Goal: Navigation & Orientation: Find specific page/section

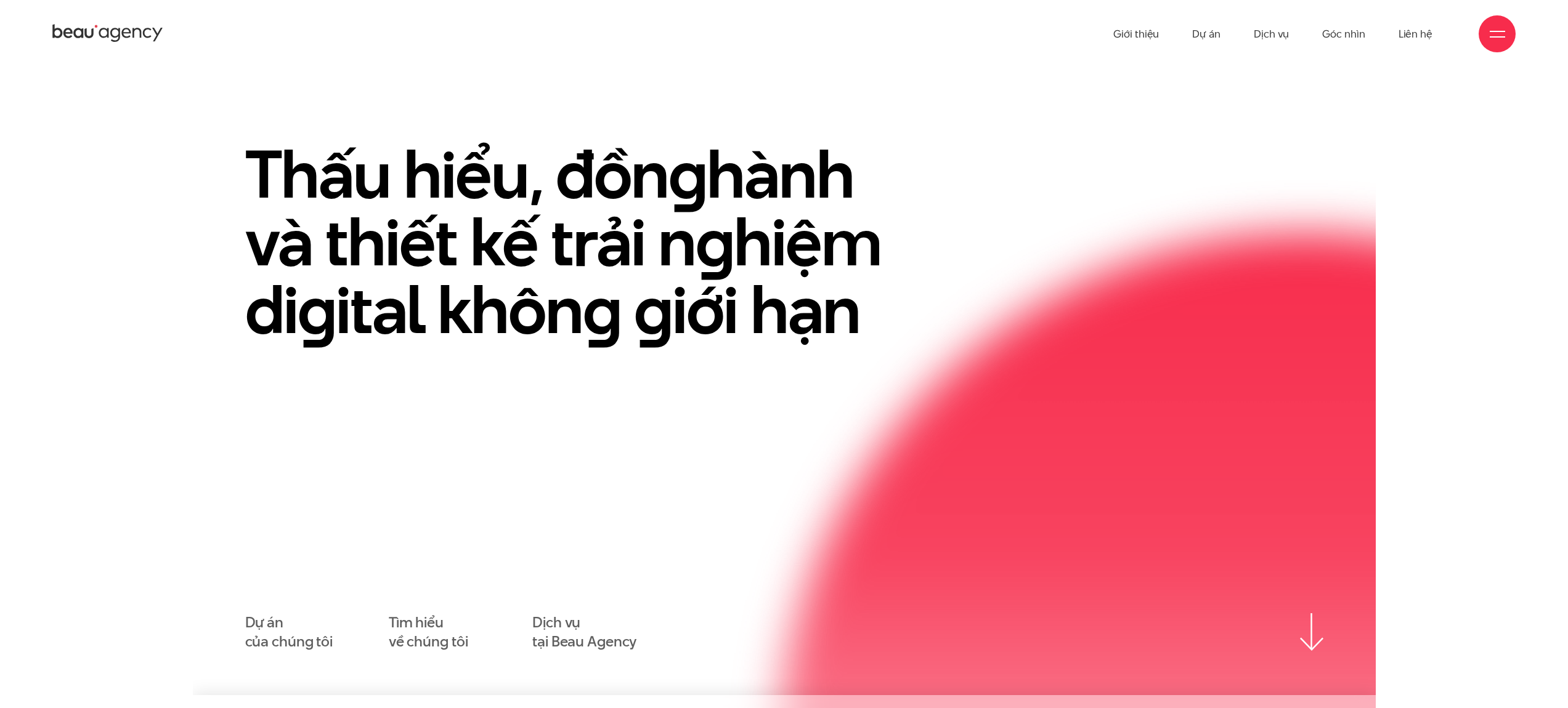
scroll to position [34, 0]
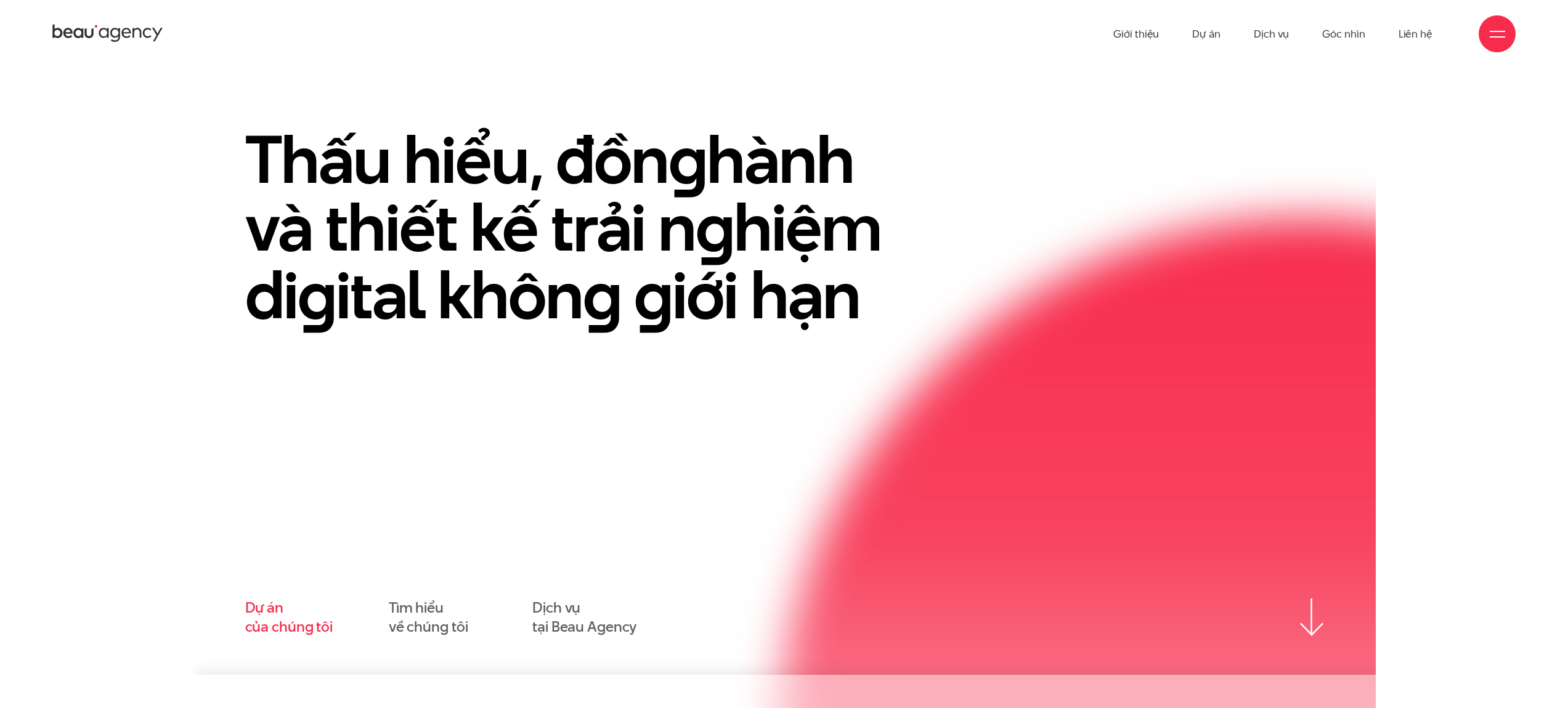
click at [263, 617] on link "Dự án của chúng tôi" at bounding box center [289, 618] width 87 height 39
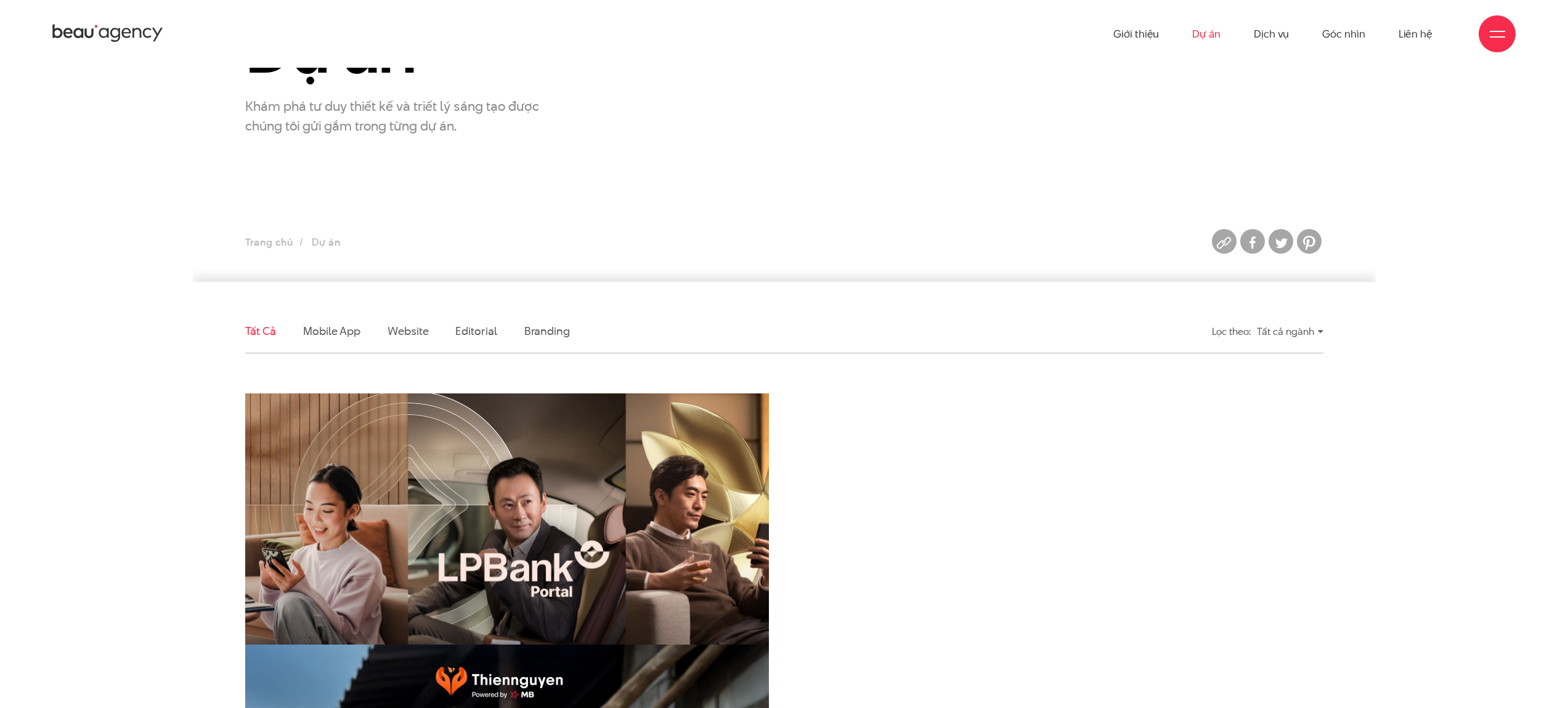
scroll to position [202, 0]
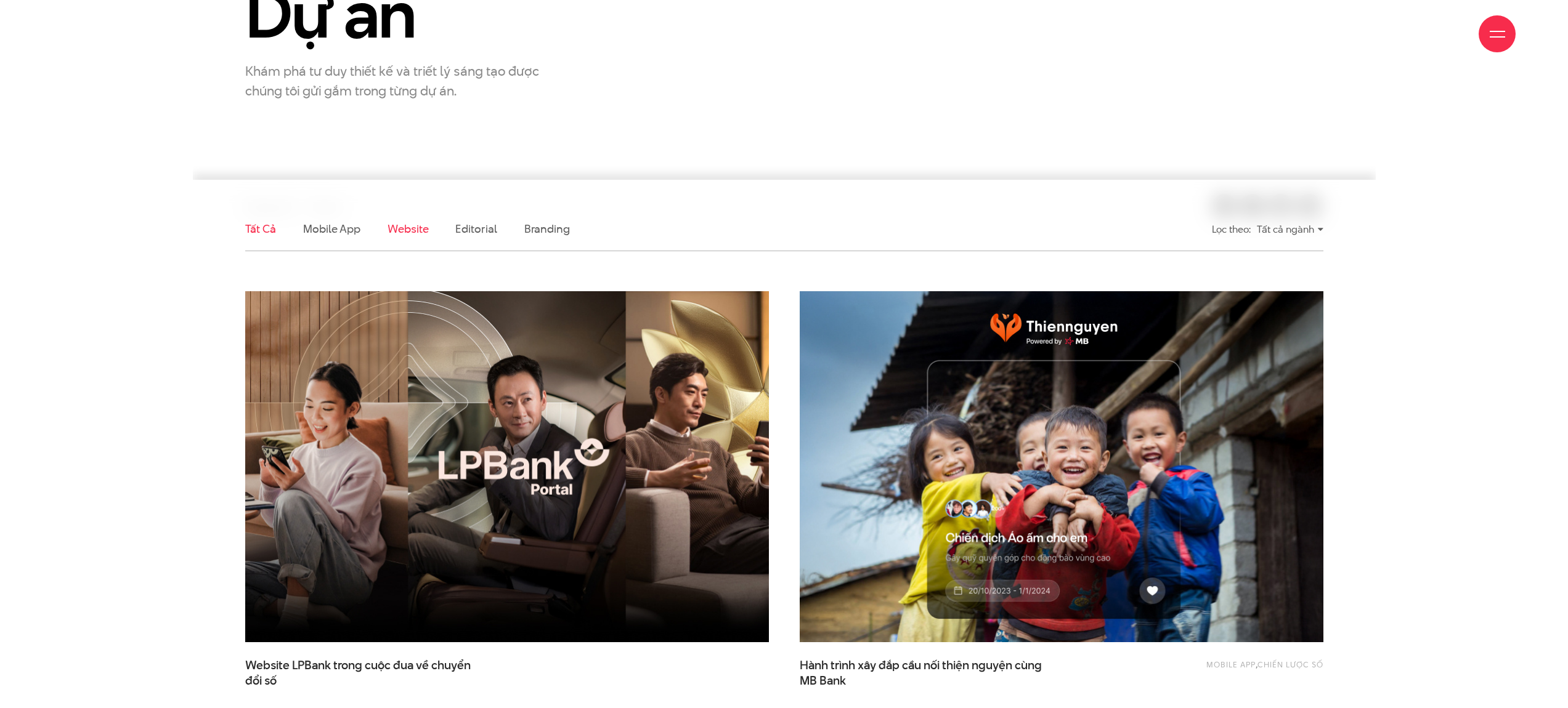
click at [411, 227] on link "Website" at bounding box center [407, 229] width 41 height 15
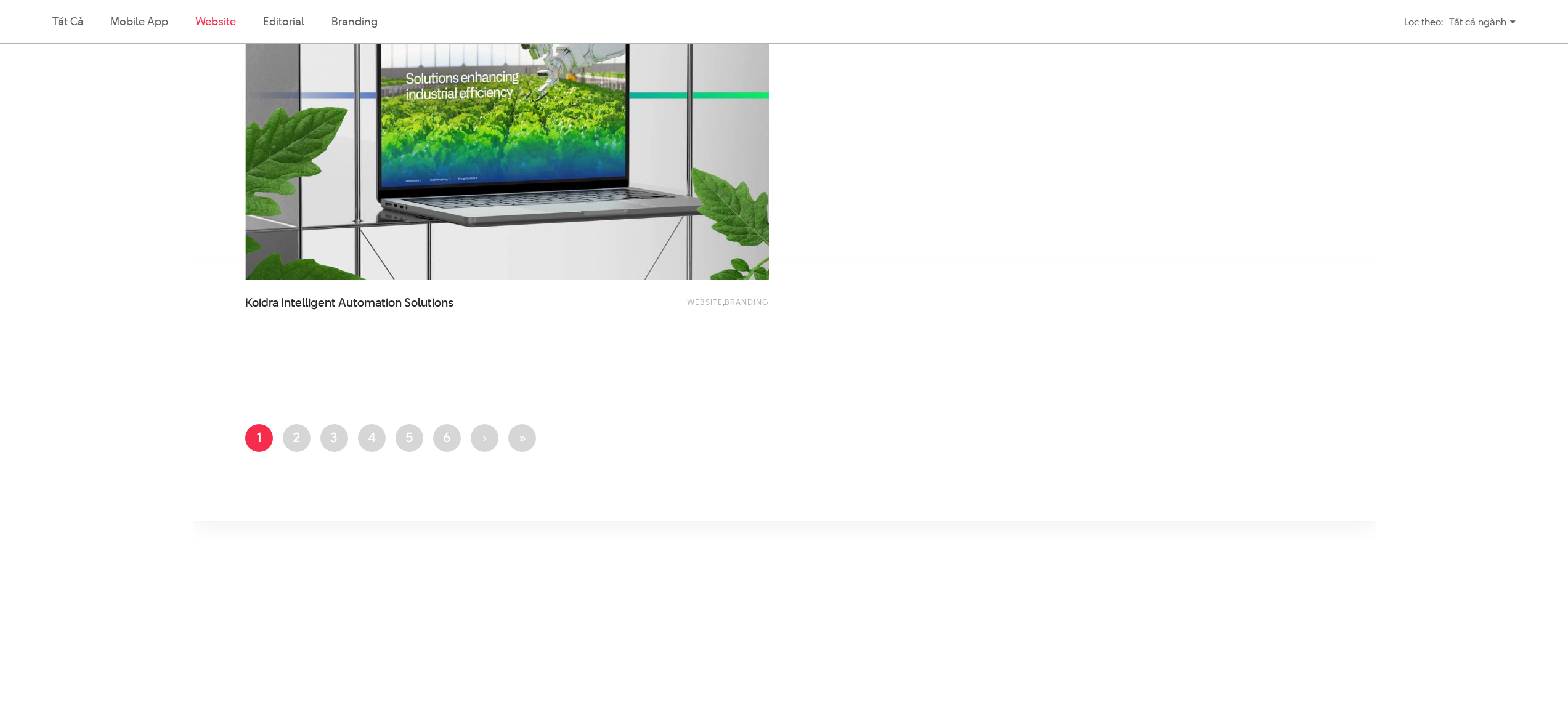
scroll to position [2412, 0]
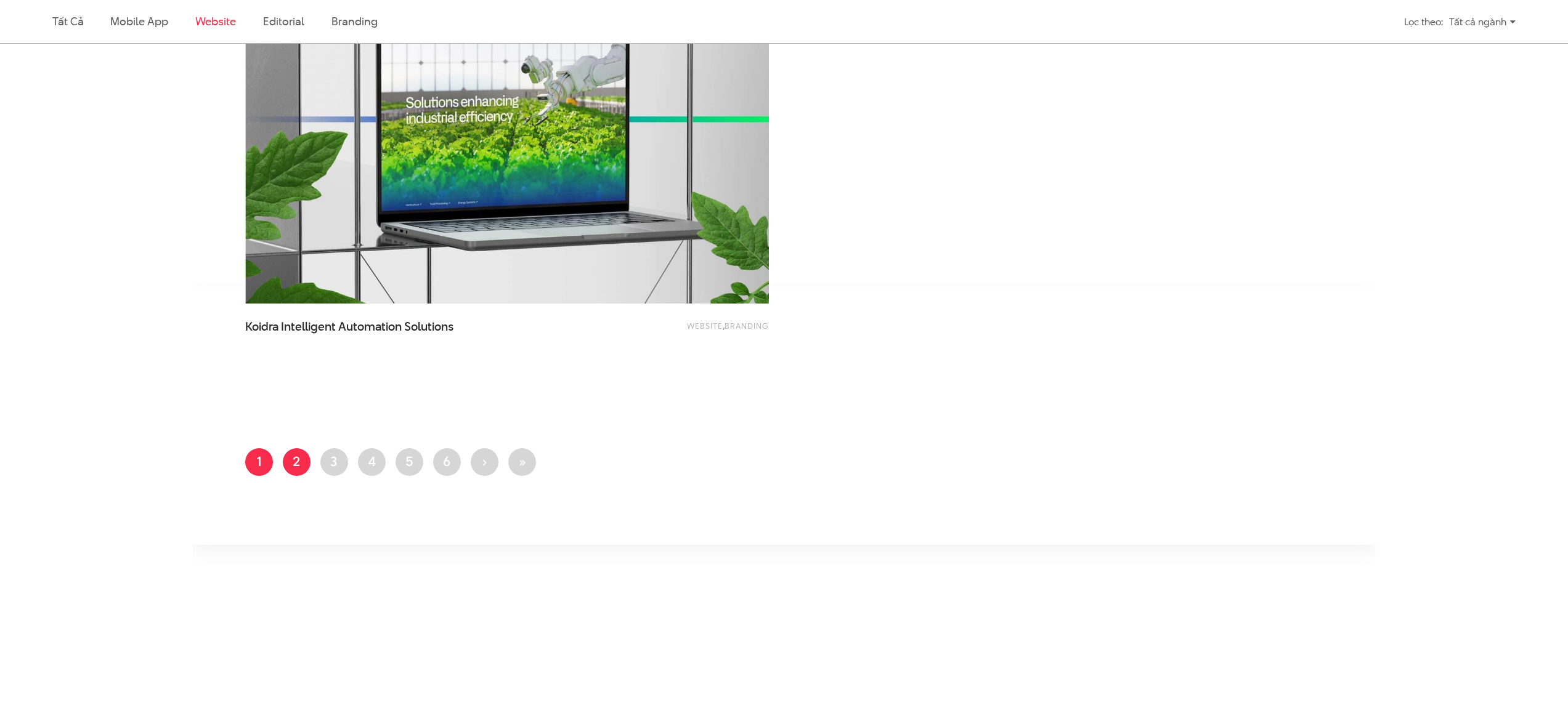
click at [308, 463] on link "Trang 2" at bounding box center [296, 462] width 28 height 28
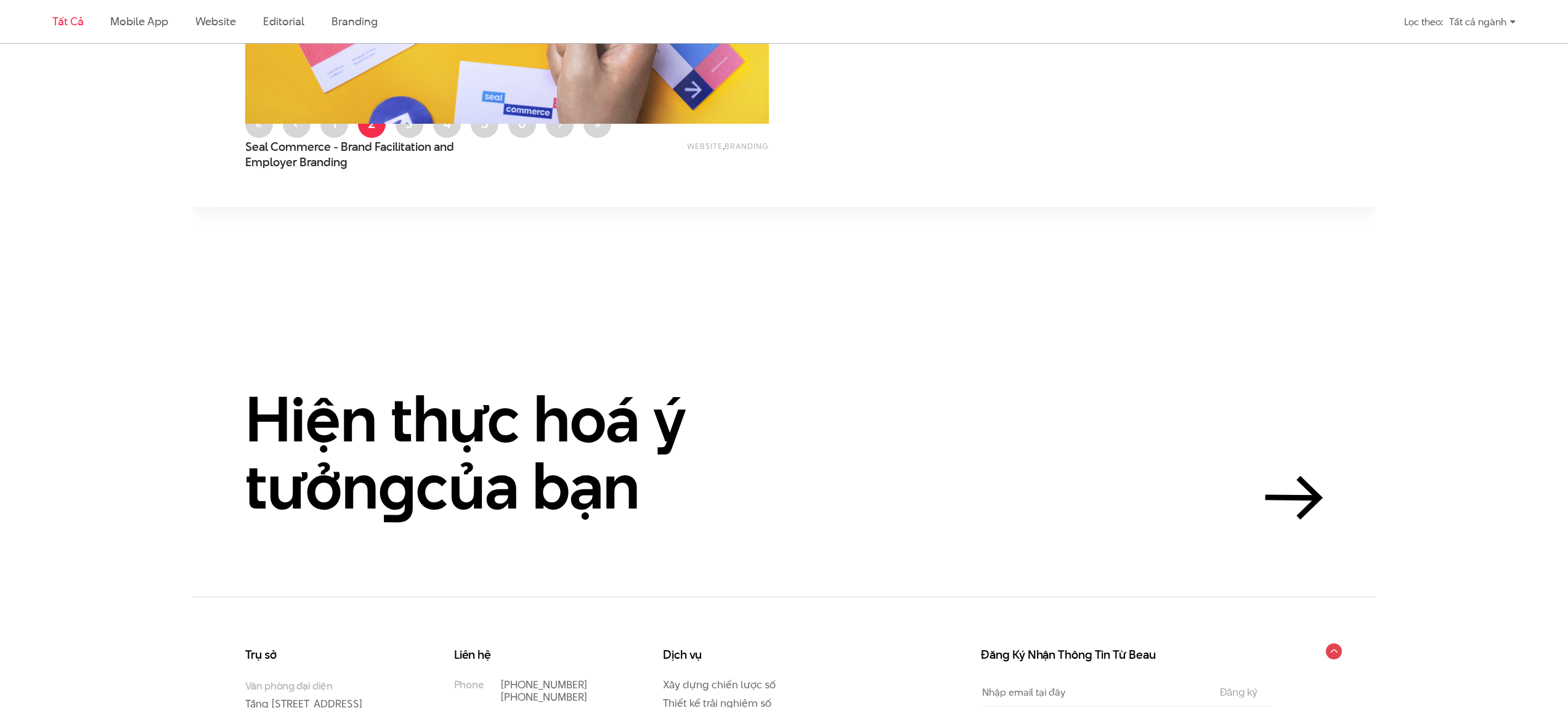
scroll to position [3951, 0]
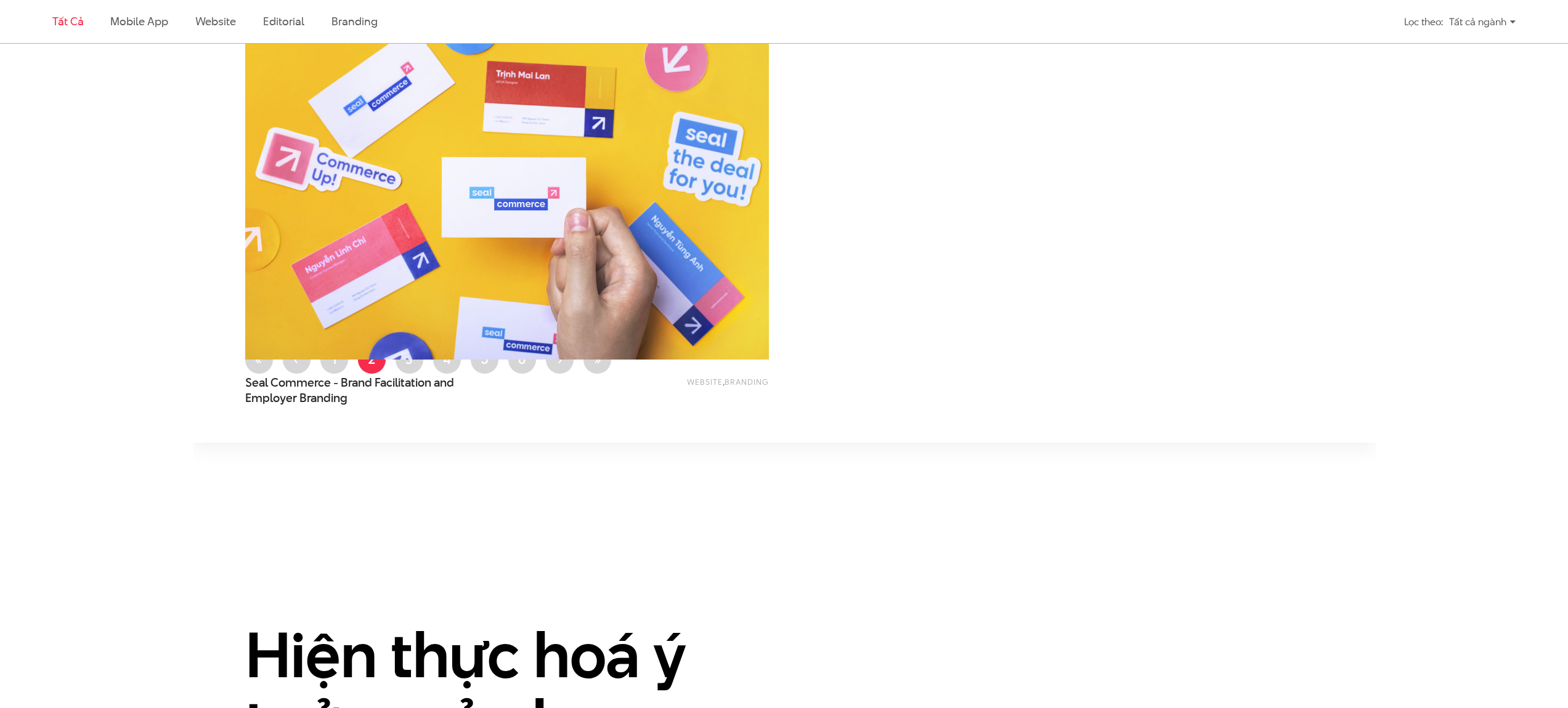
click at [344, 411] on div "Website , Branding Seal Commerce - Brand Facilitation and Employer Branding" at bounding box center [507, 227] width 524 height 437
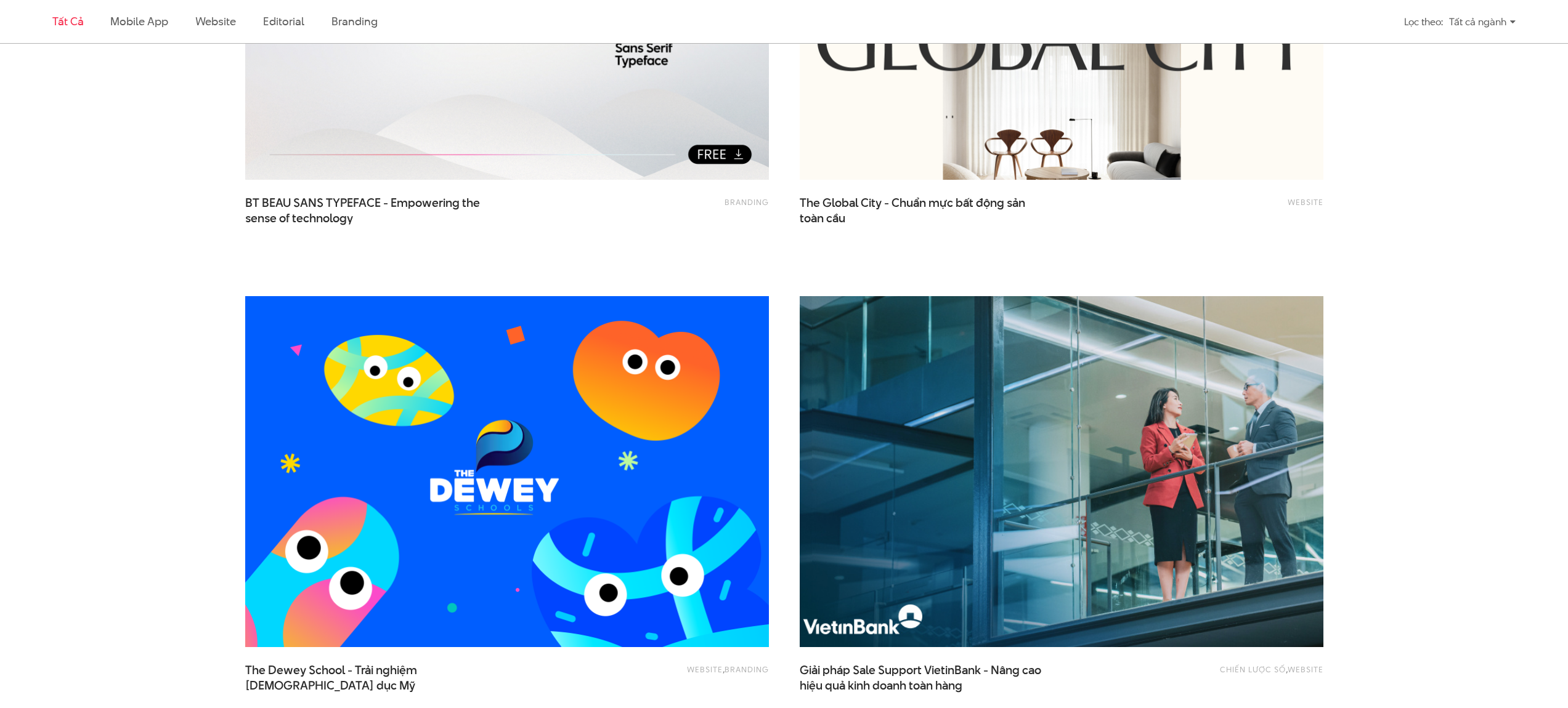
scroll to position [0, 0]
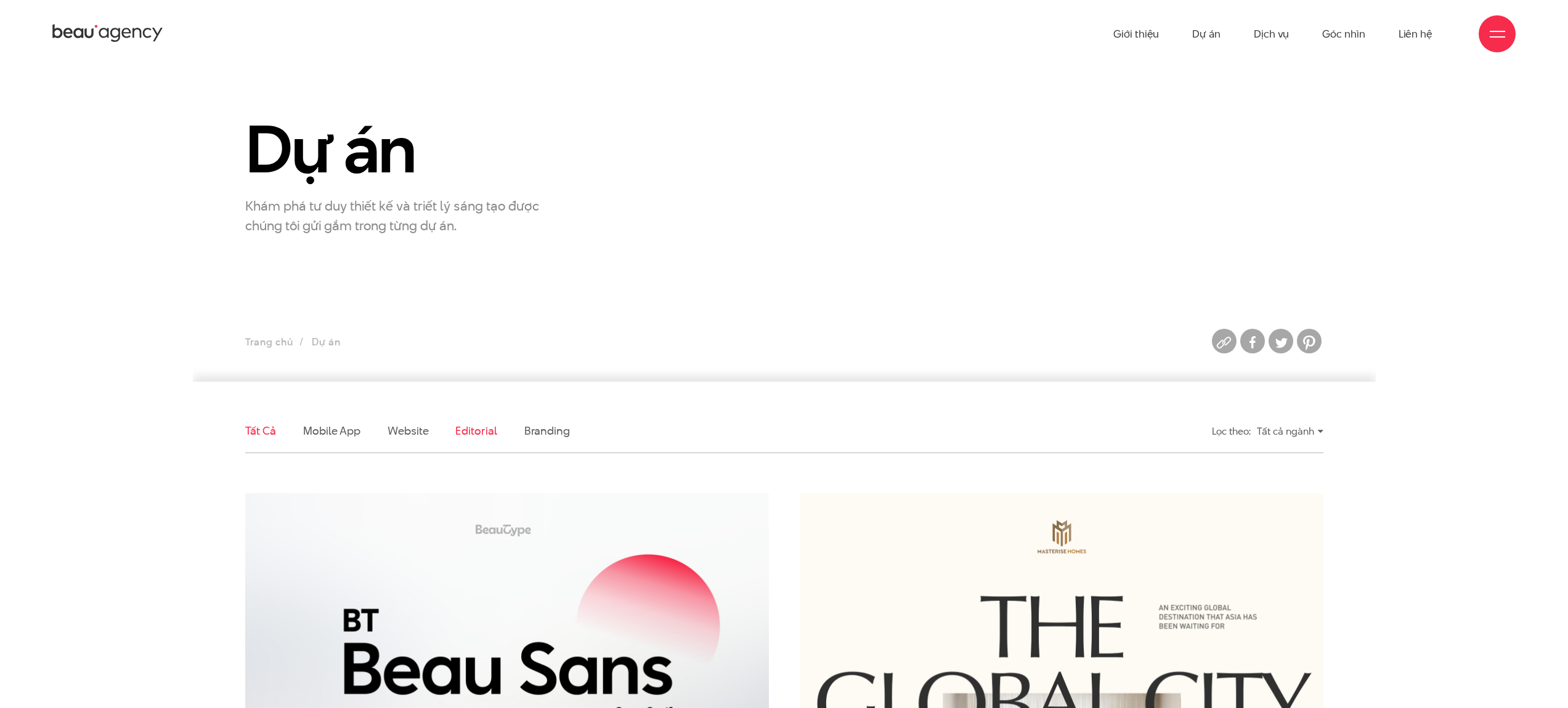
click at [475, 434] on link "Editorial" at bounding box center [475, 431] width 41 height 15
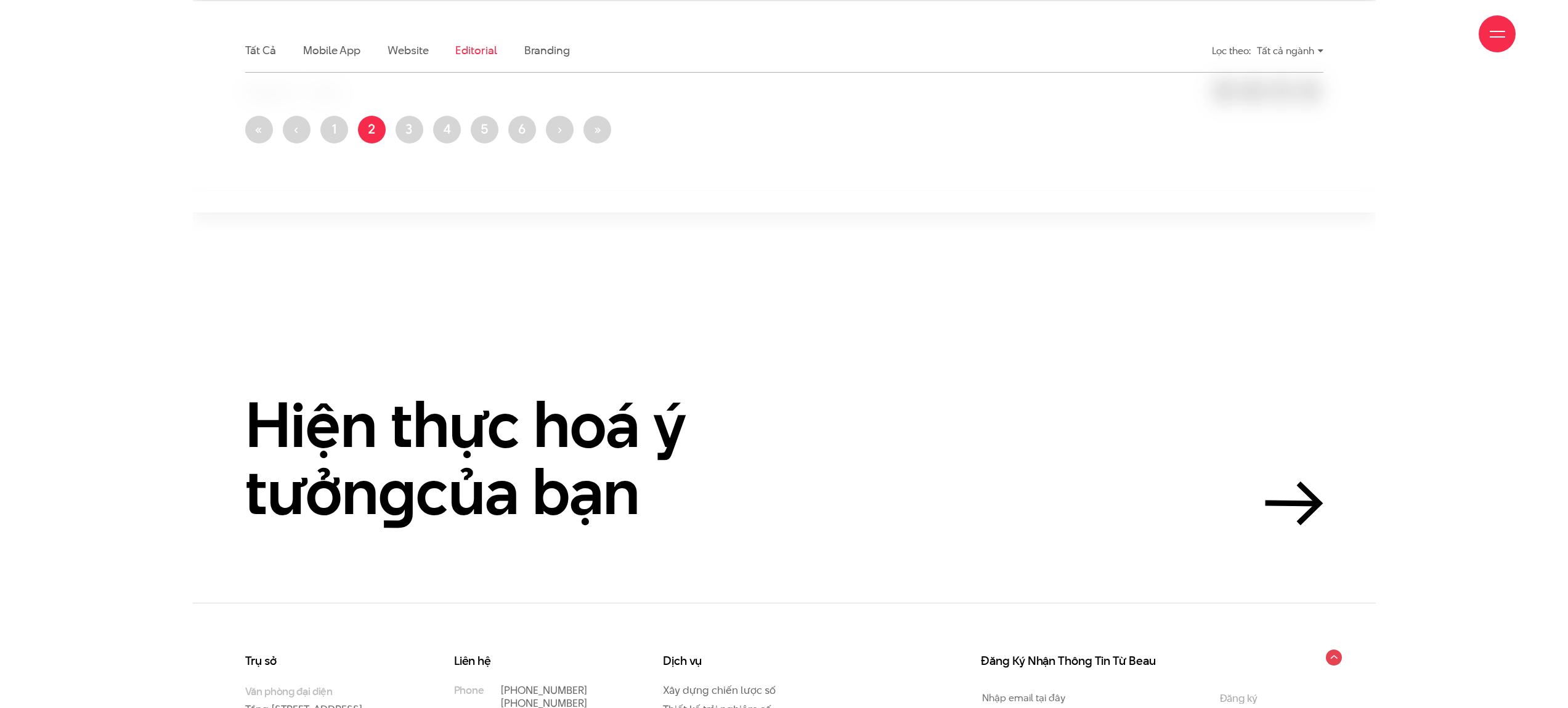
scroll to position [410, 0]
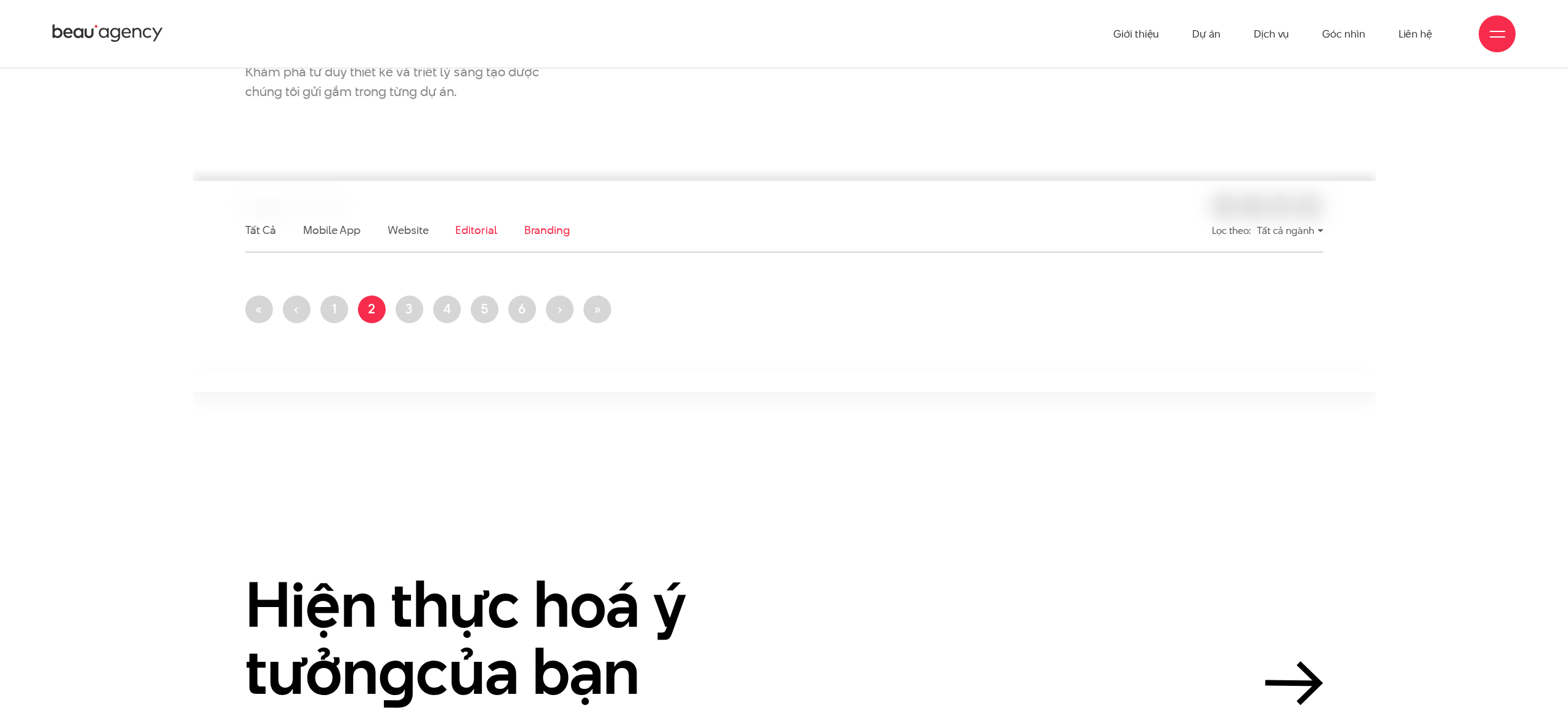
click at [557, 229] on link "Branding" at bounding box center [547, 230] width 45 height 15
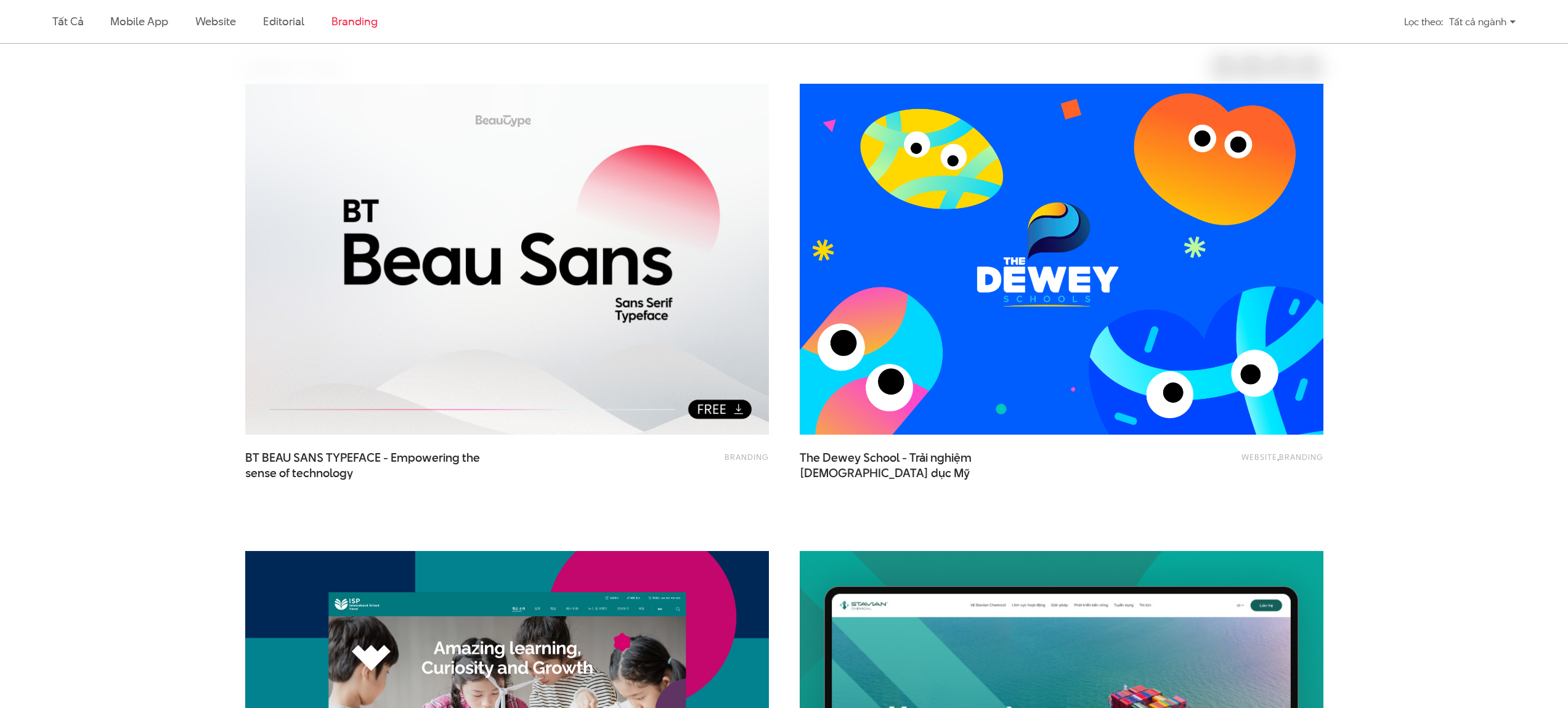
click at [945, 361] on img at bounding box center [1061, 259] width 576 height 385
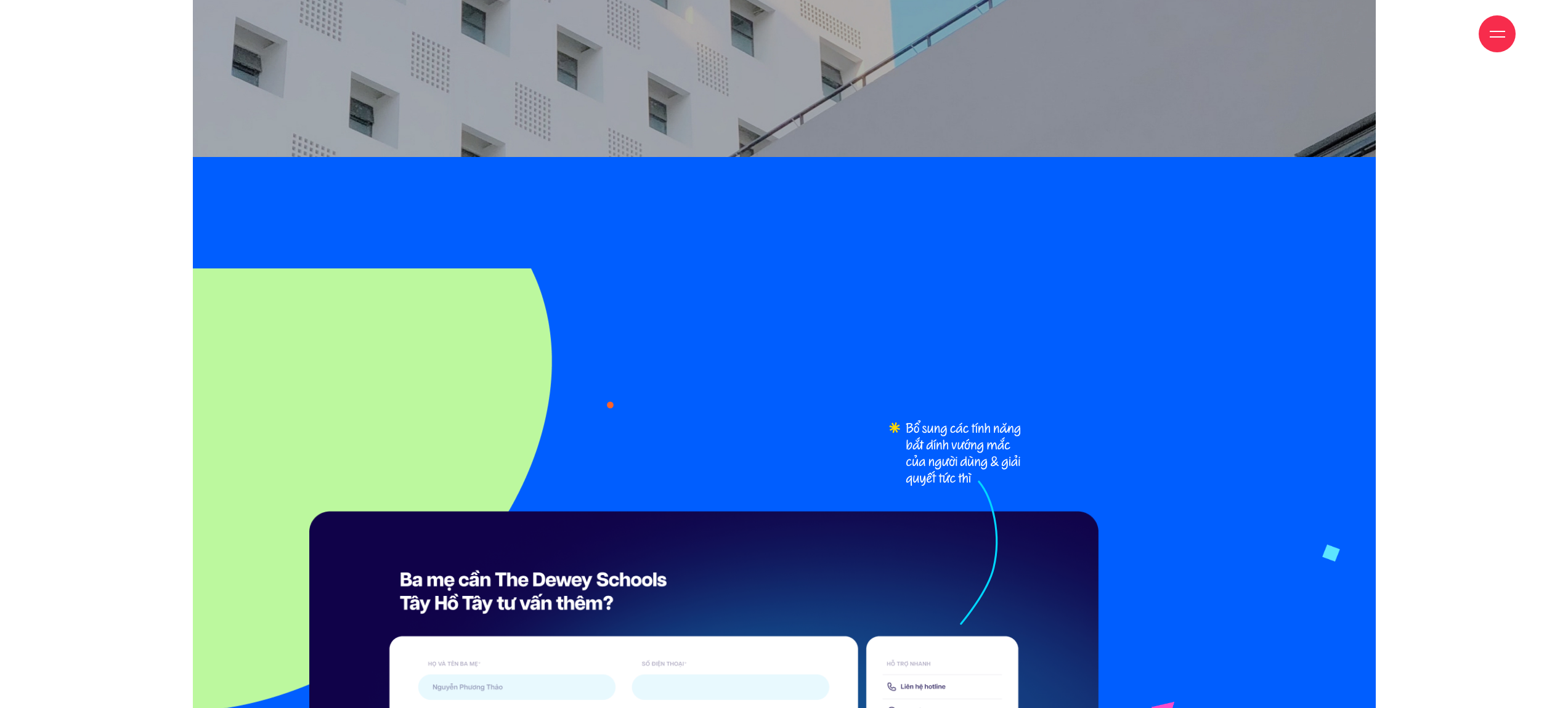
scroll to position [8143, 0]
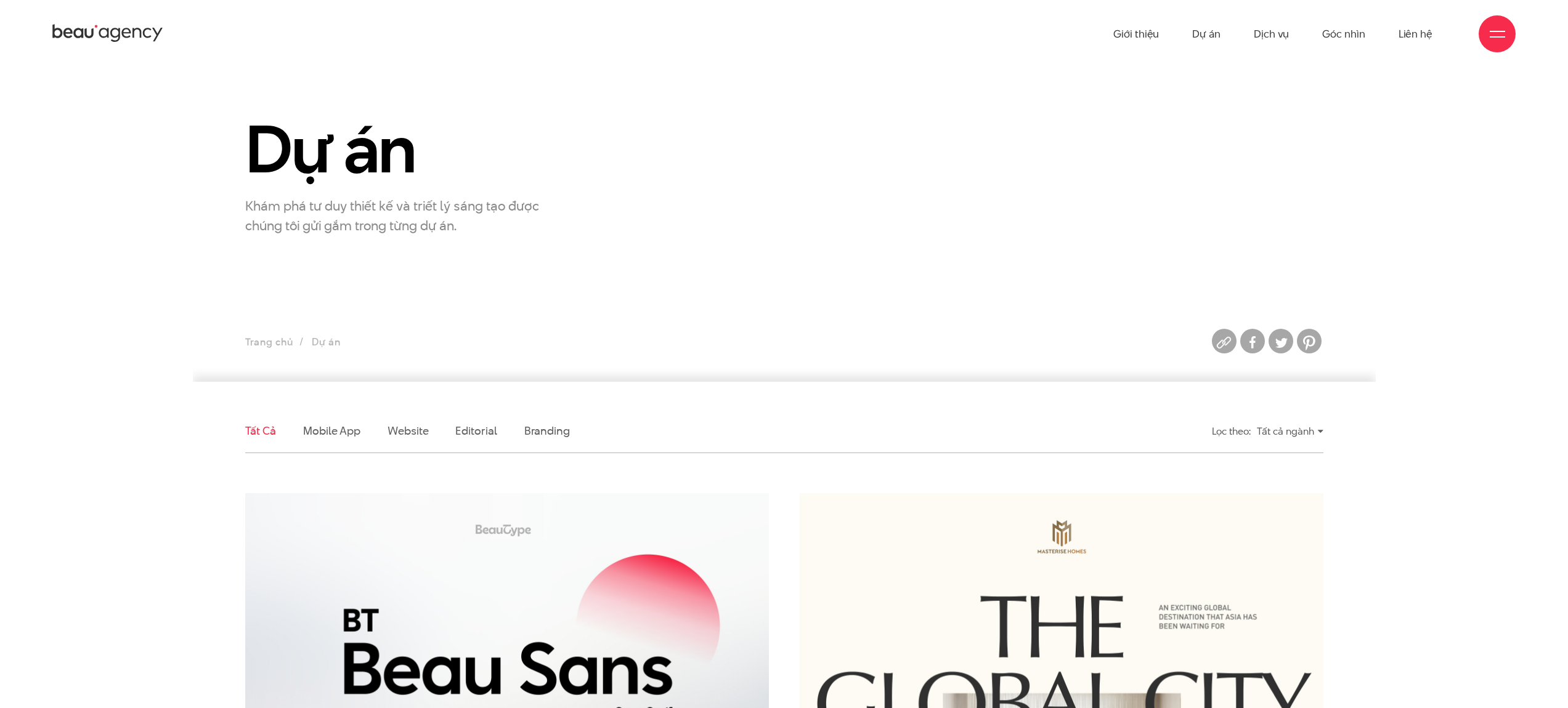
click at [120, 37] on icon at bounding box center [107, 34] width 111 height 22
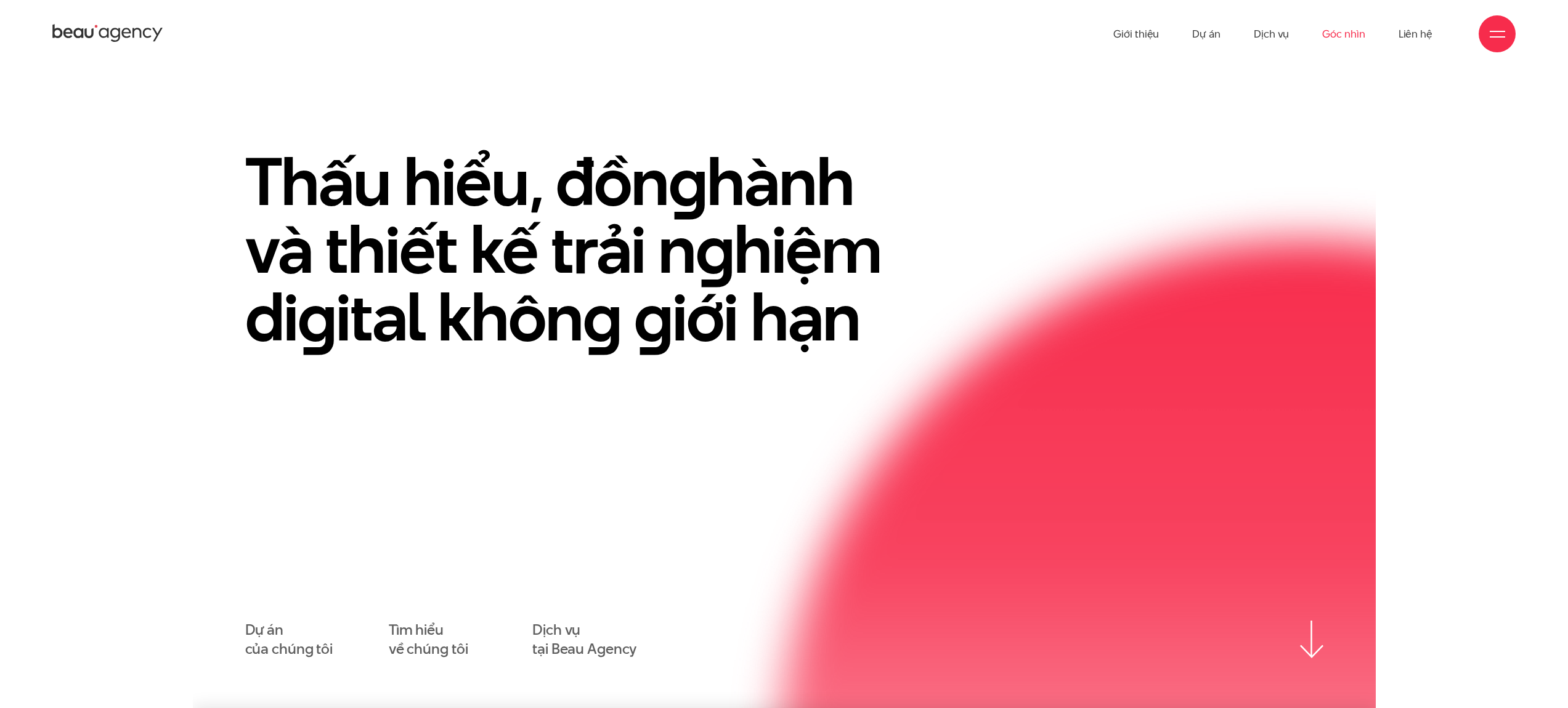
click at [1348, 34] on link "Góc nhìn" at bounding box center [1343, 34] width 43 height 68
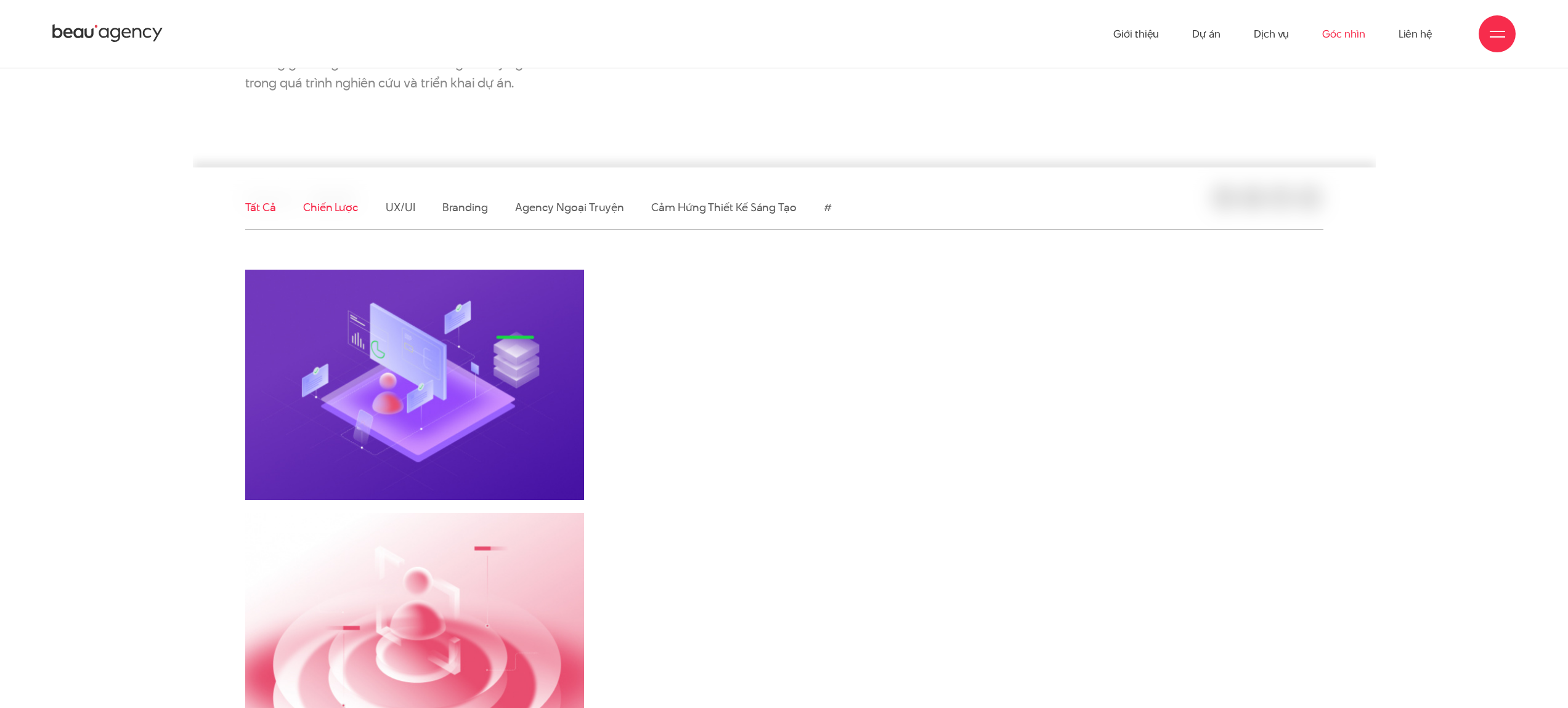
click at [327, 204] on link "Chiến lược" at bounding box center [331, 207] width 55 height 15
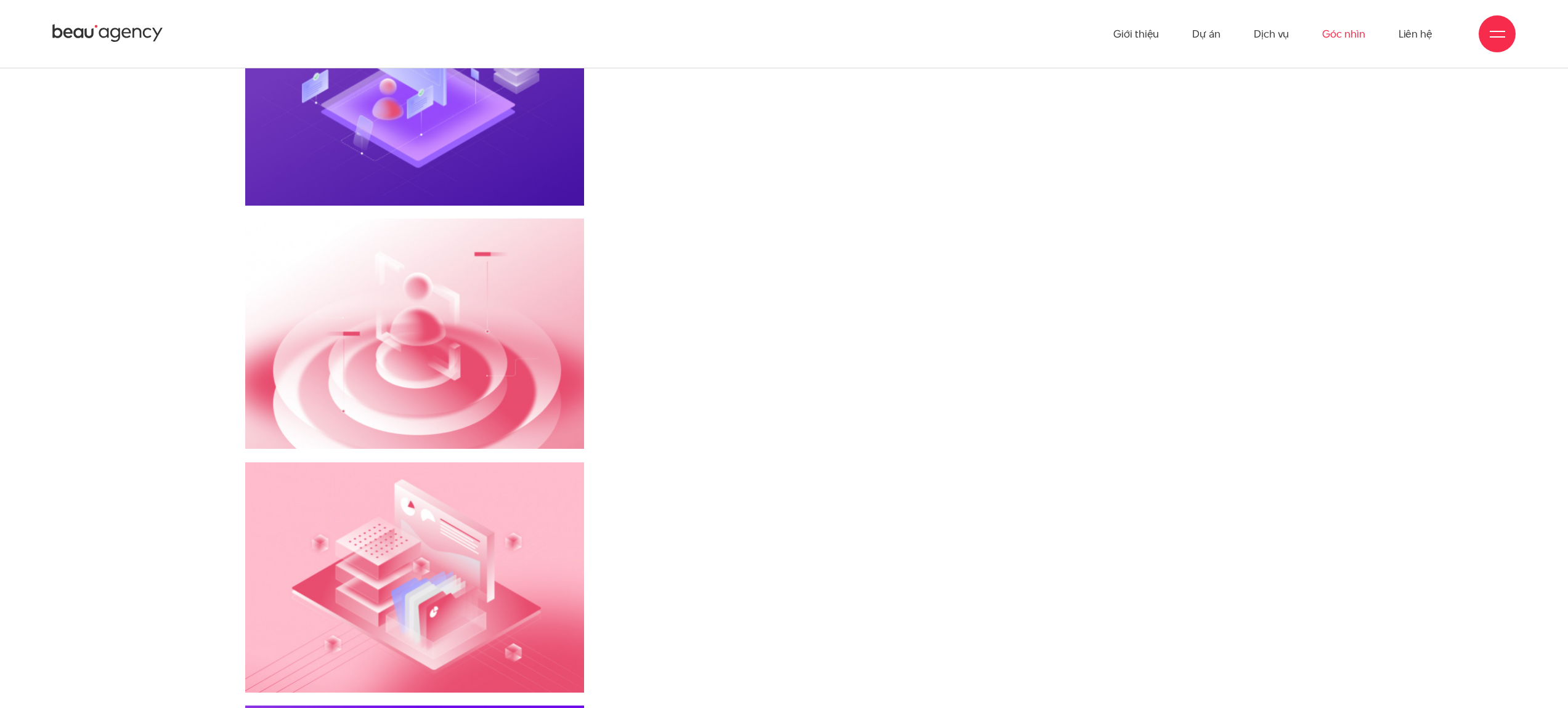
scroll to position [356, 0]
